Goal: Use online tool/utility: Utilize a website feature to perform a specific function

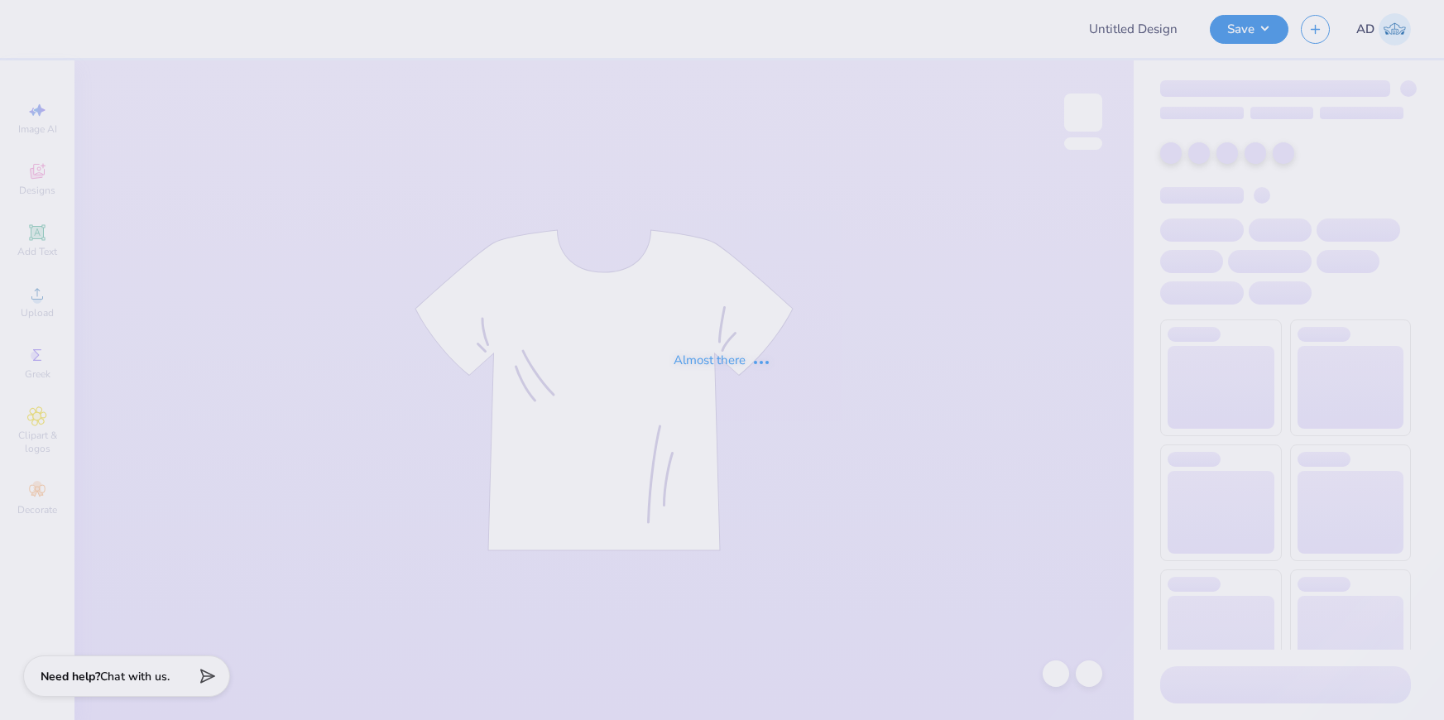
type input "GPhi Parents Weekend - Bike"
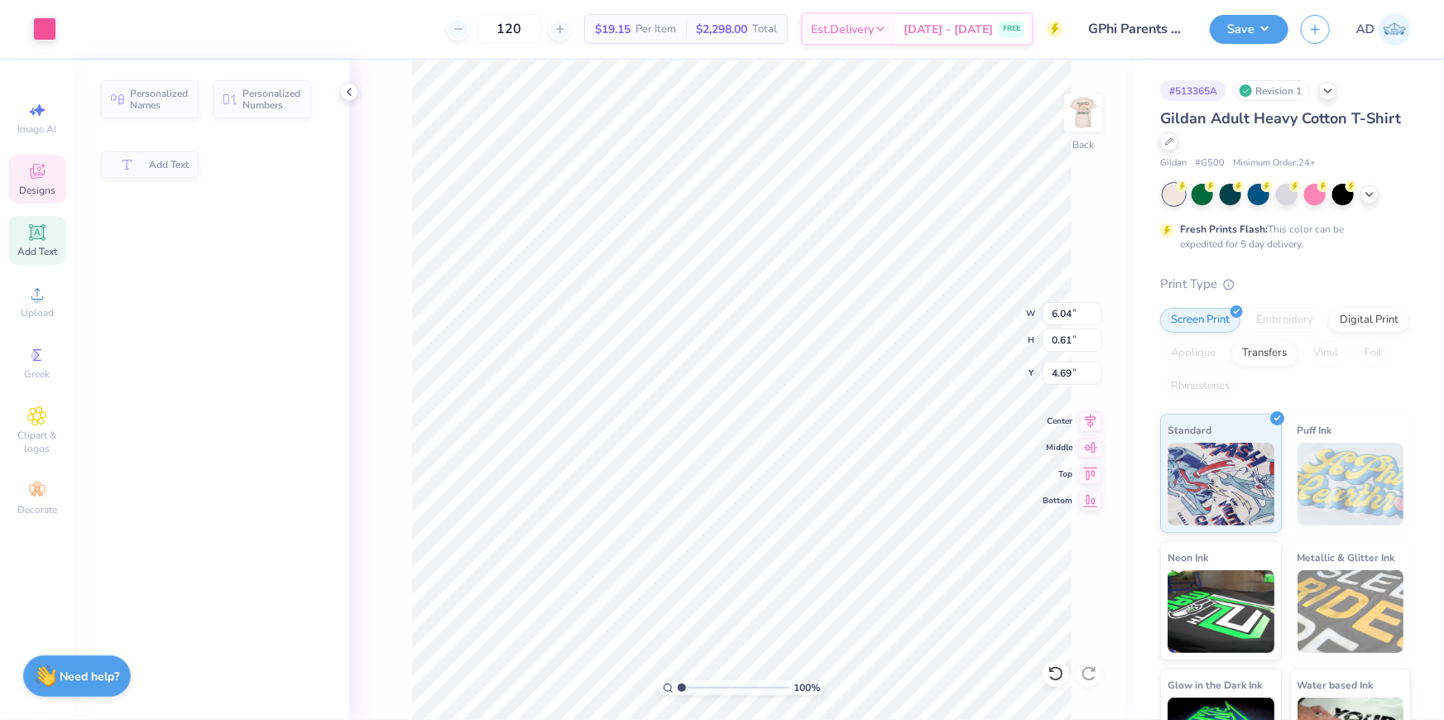
type input "6.04"
type input "0.61"
type input "4.69"
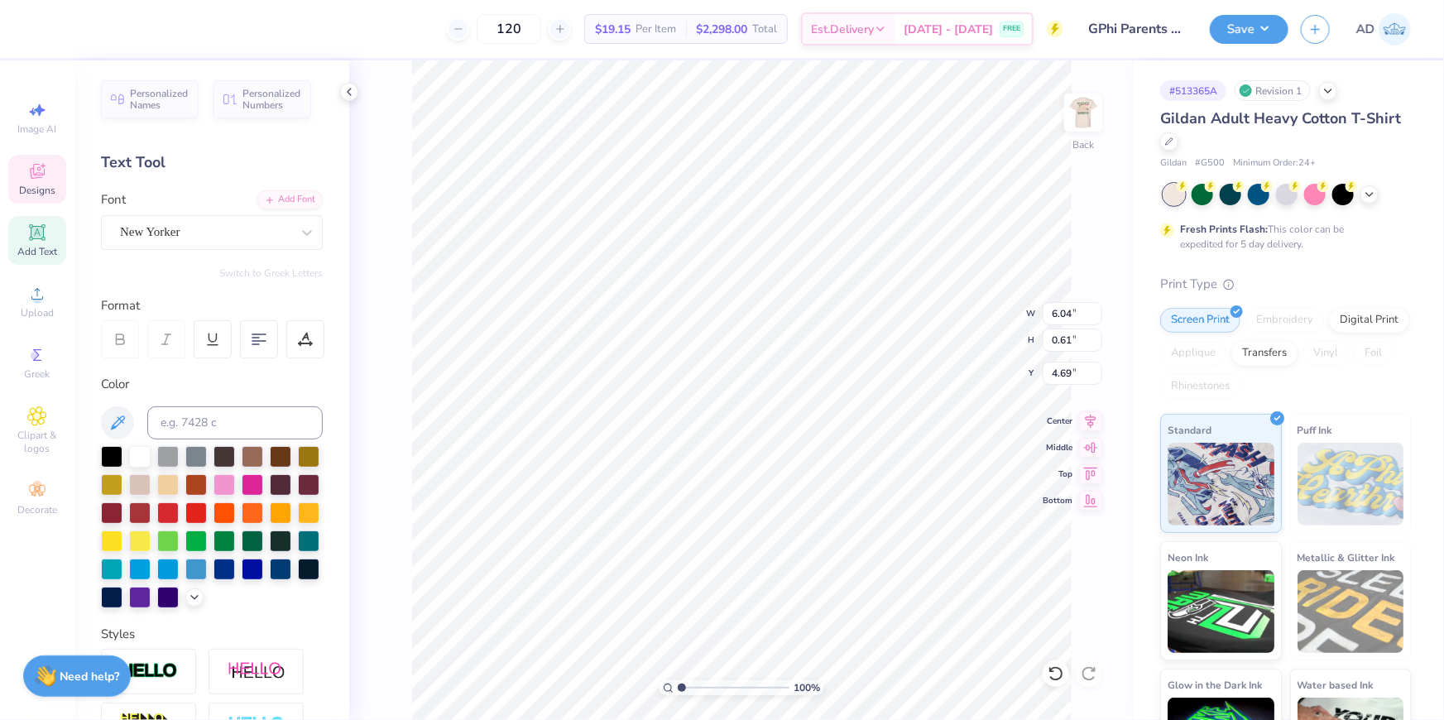
scroll to position [12, 7]
type input "2.02"
type input "0.62"
type input "3.00"
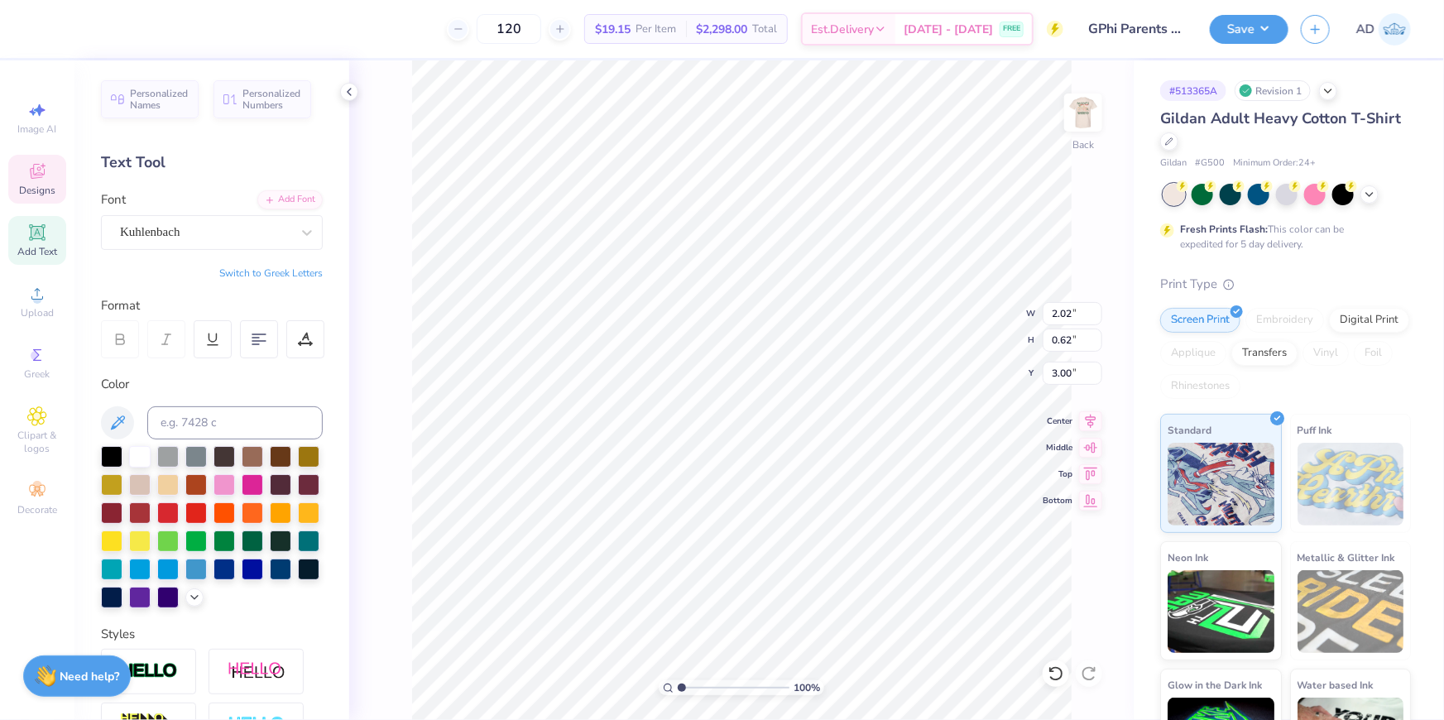
type input "1.57"
type input "0.71"
type input "3.02"
paste textarea "GFB"
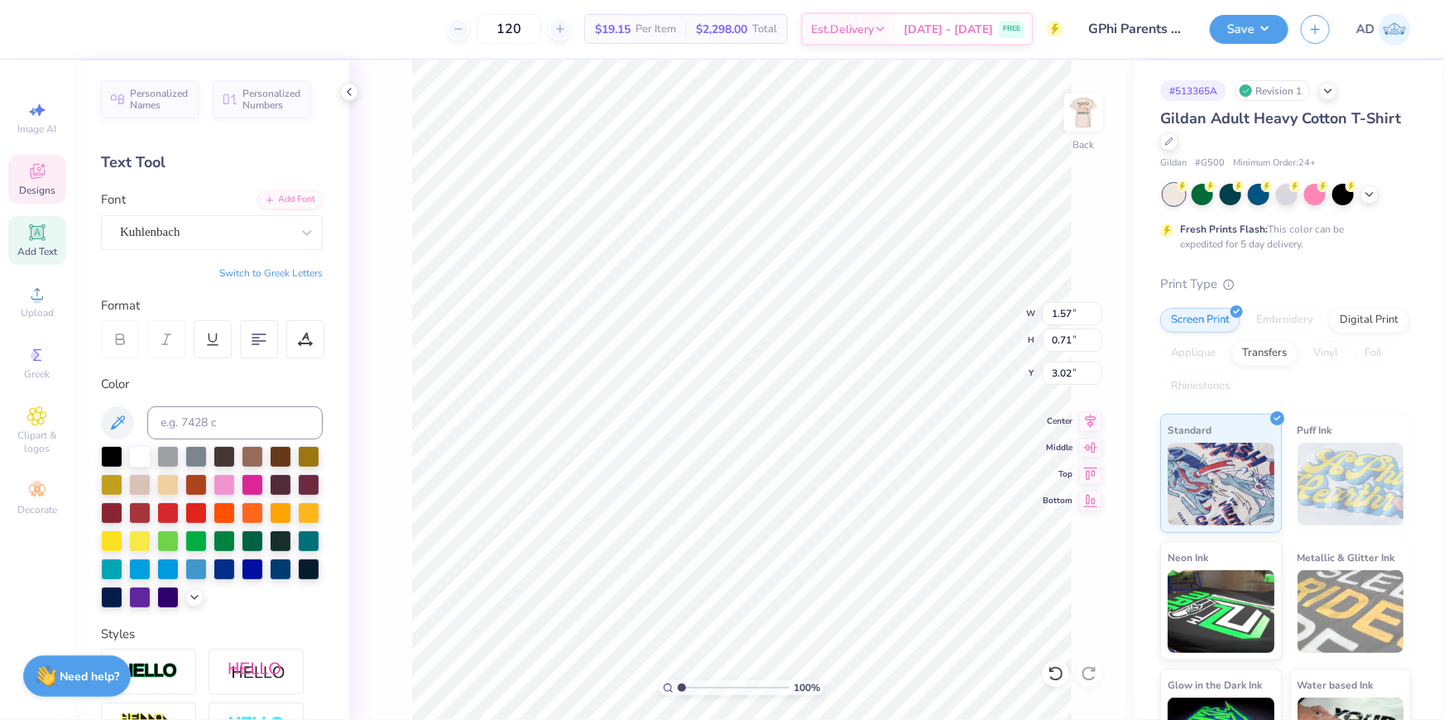
scroll to position [12, 2]
type textarea "GFB"
